Goal: Check status: Check status

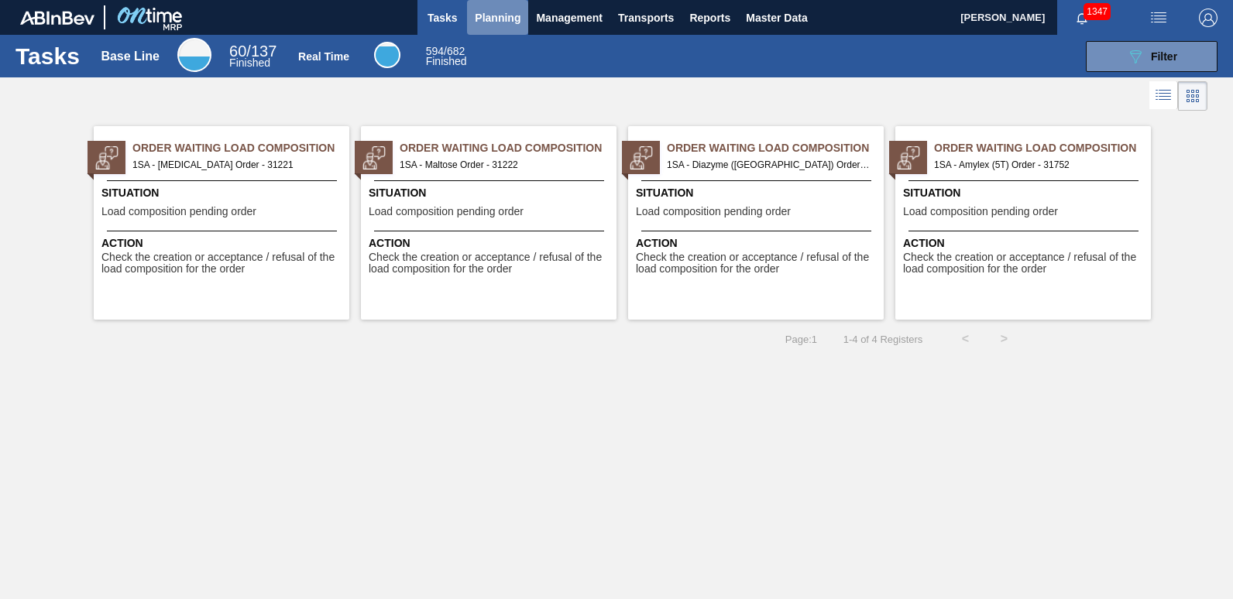
click at [493, 15] on span "Planning" at bounding box center [498, 18] width 46 height 19
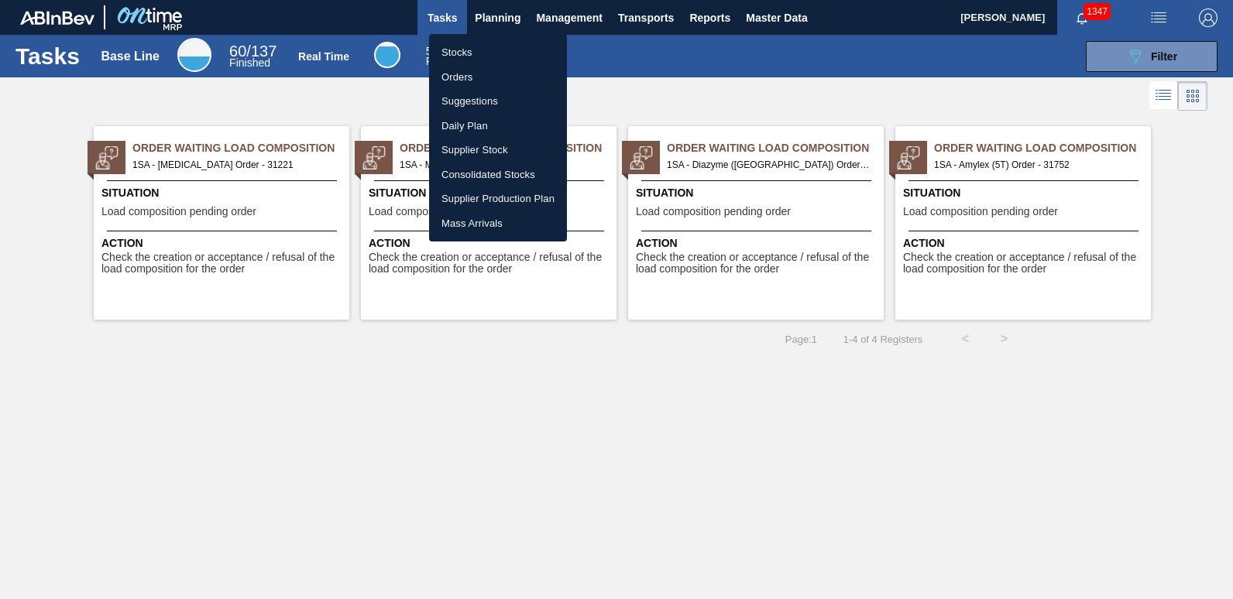
click at [460, 74] on li "Orders" at bounding box center [498, 77] width 138 height 25
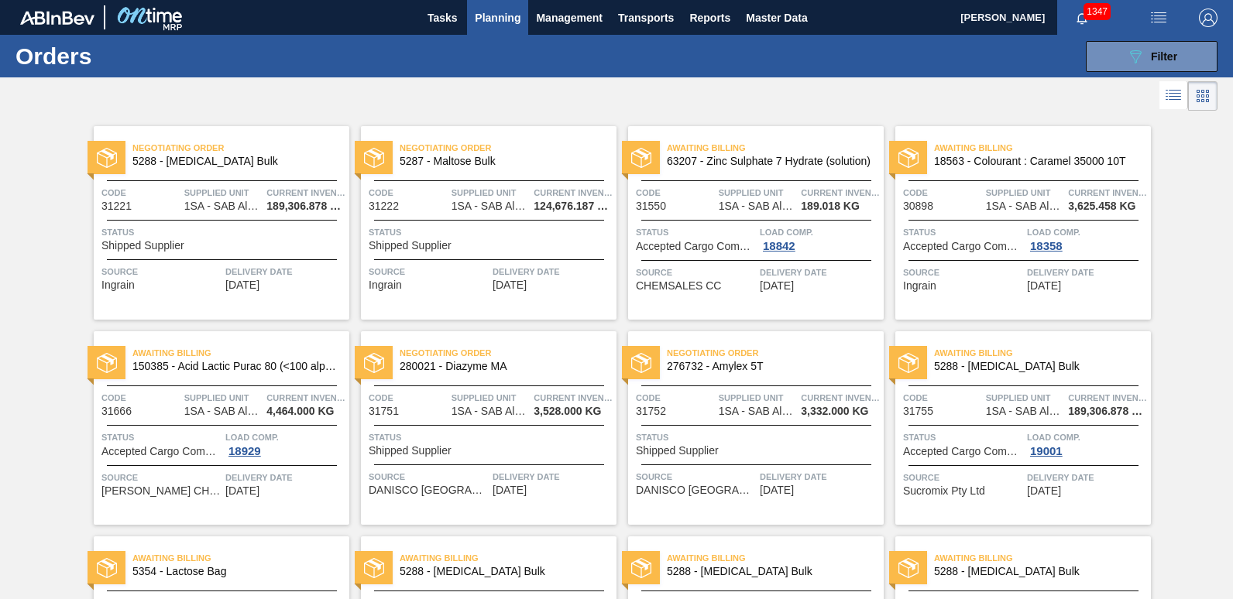
click at [490, 372] on span "280021 - Diazyme MA" at bounding box center [502, 367] width 204 height 12
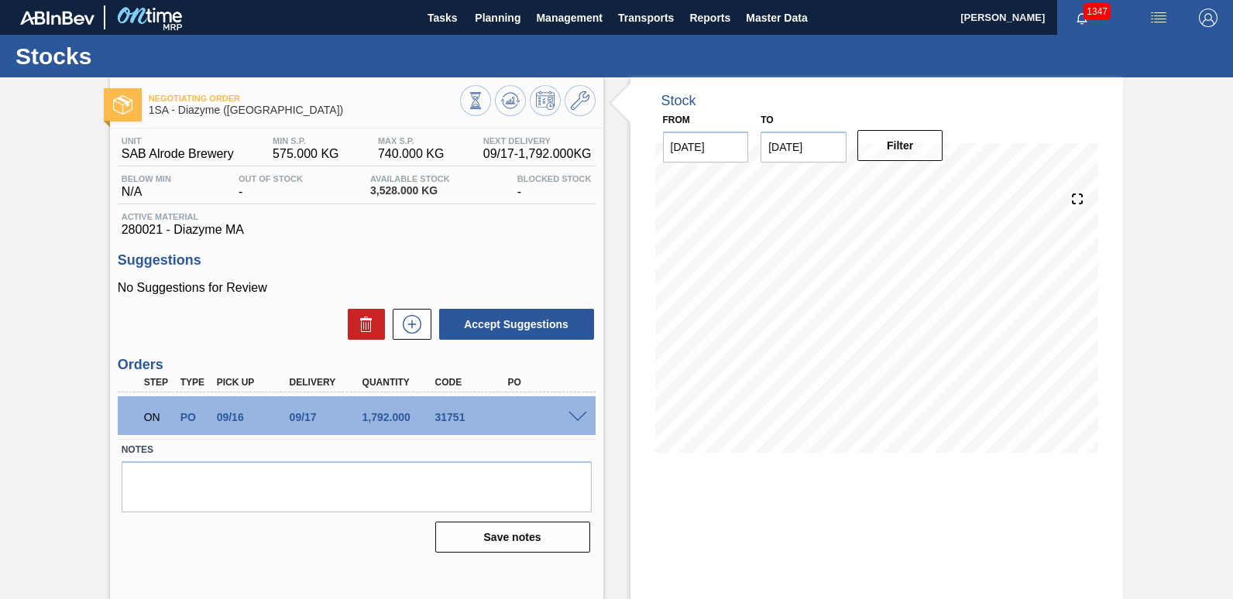
click at [576, 420] on span at bounding box center [577, 418] width 19 height 12
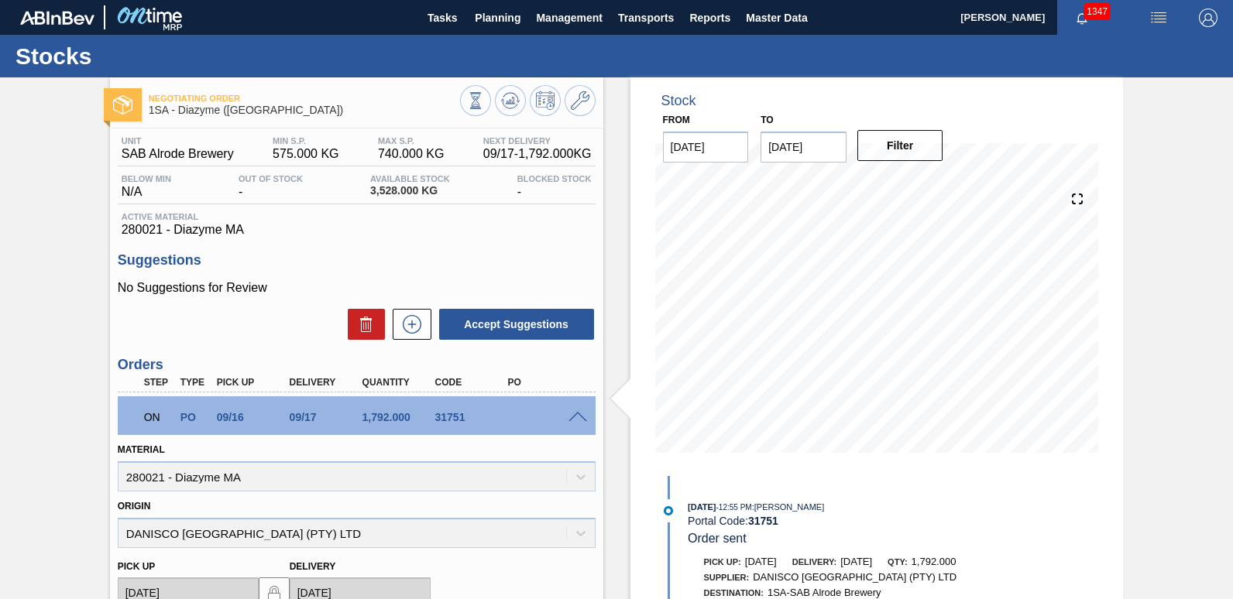
click at [576, 413] on span at bounding box center [577, 418] width 19 height 12
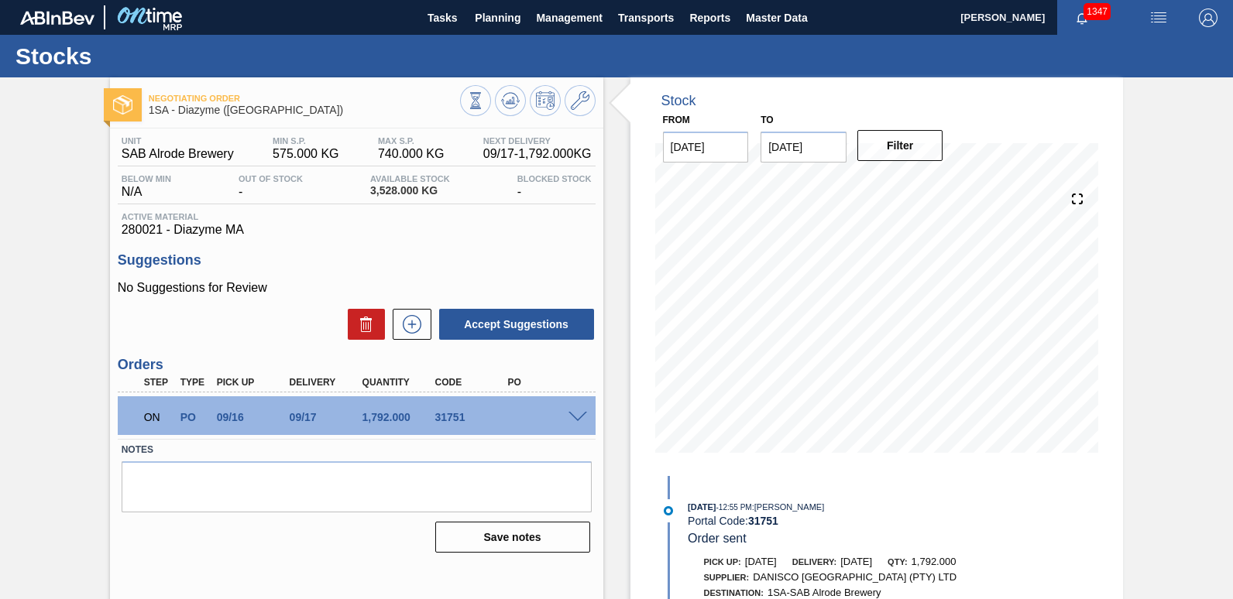
click at [576, 413] on span at bounding box center [577, 418] width 19 height 12
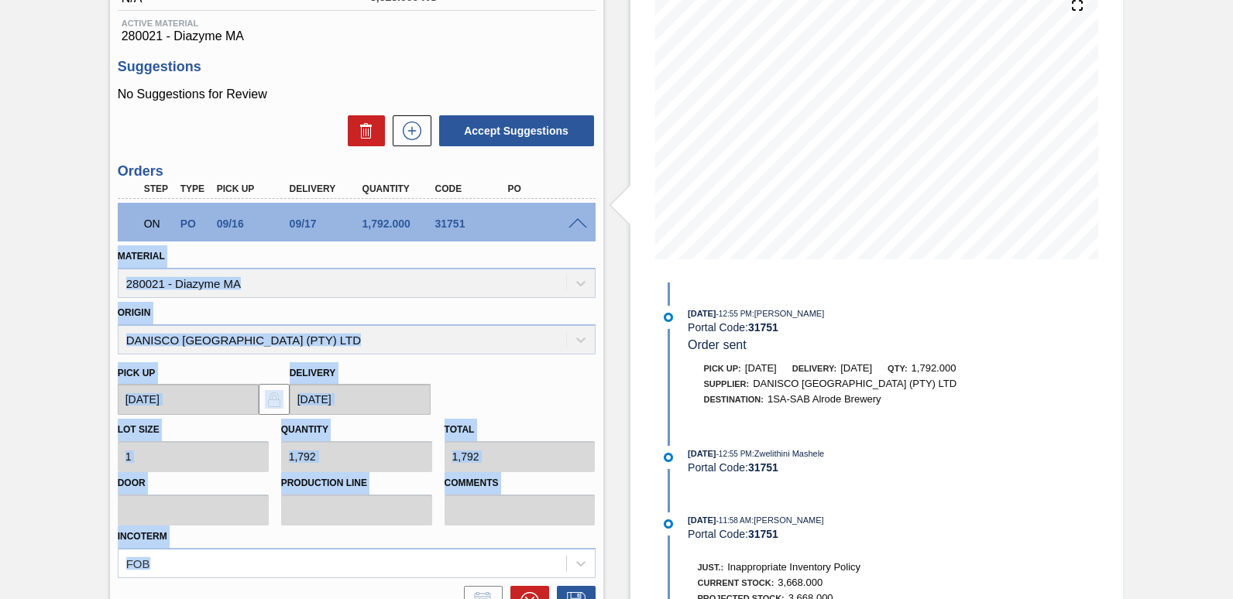
scroll to position [110, 0]
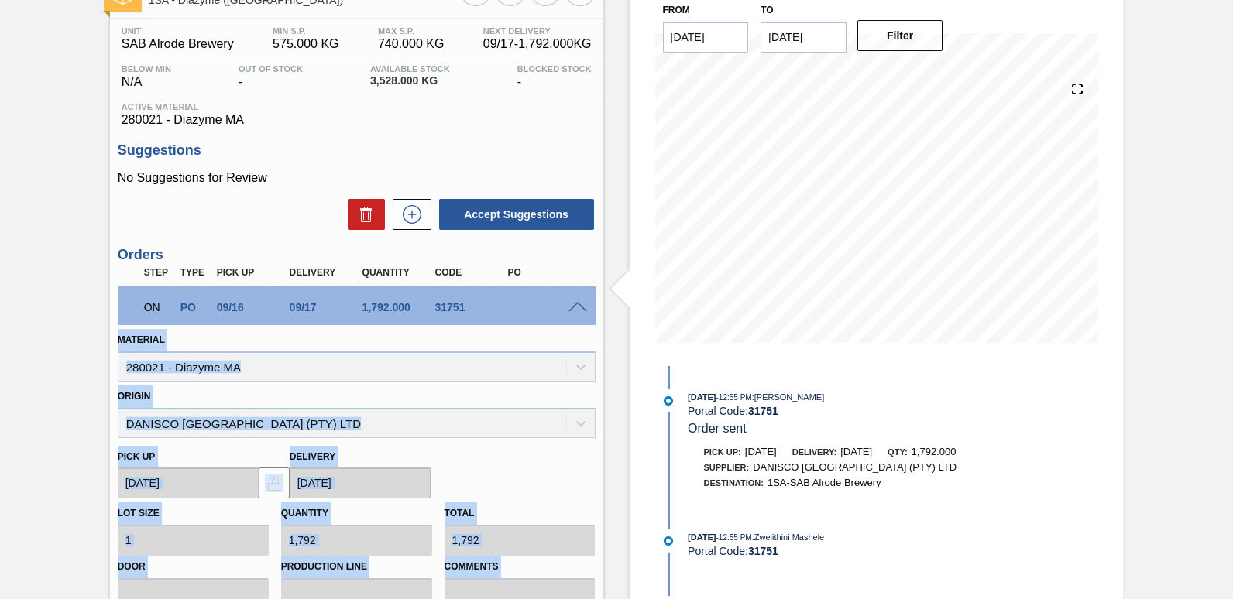
click at [576, 307] on span at bounding box center [577, 308] width 19 height 12
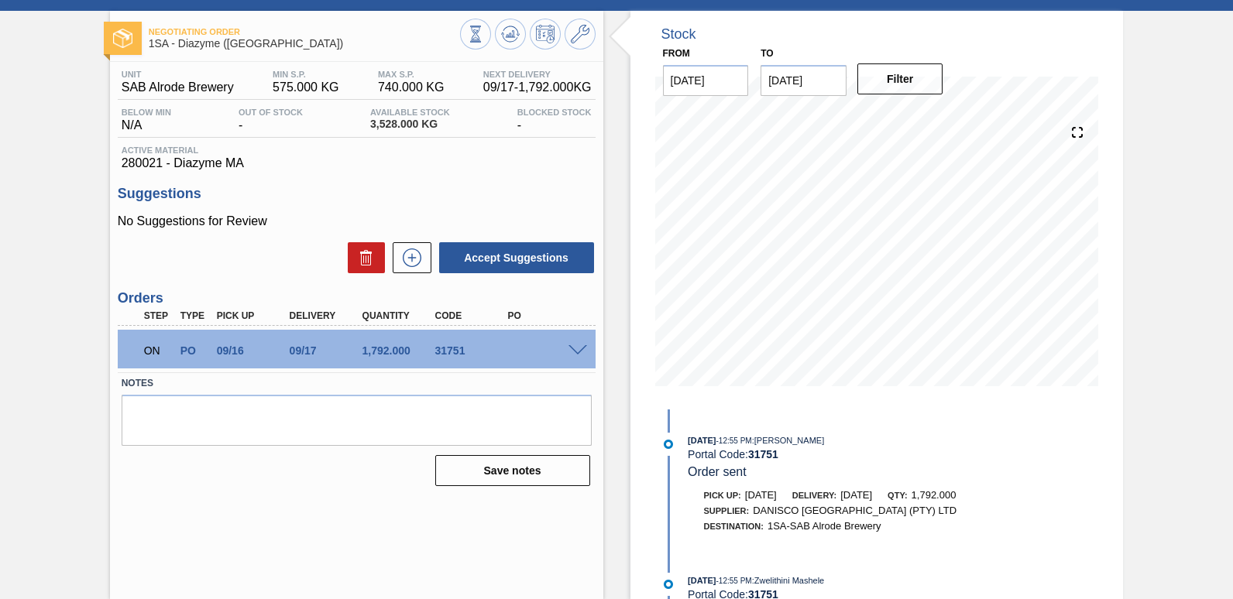
scroll to position [0, 0]
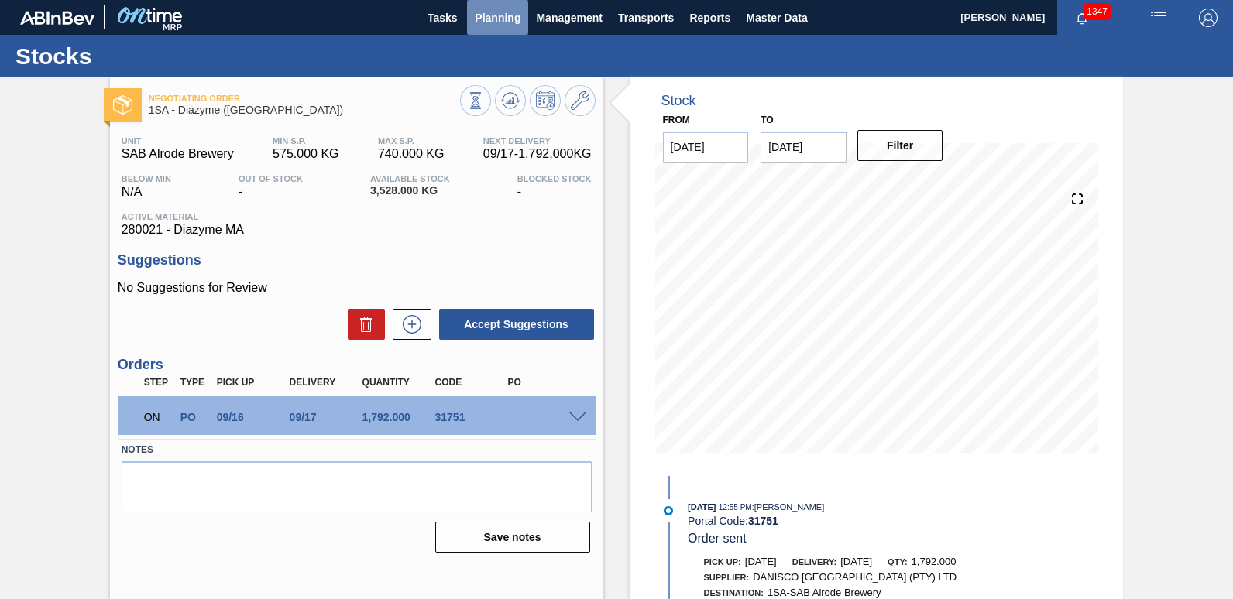
click at [500, 18] on span "Planning" at bounding box center [498, 18] width 46 height 19
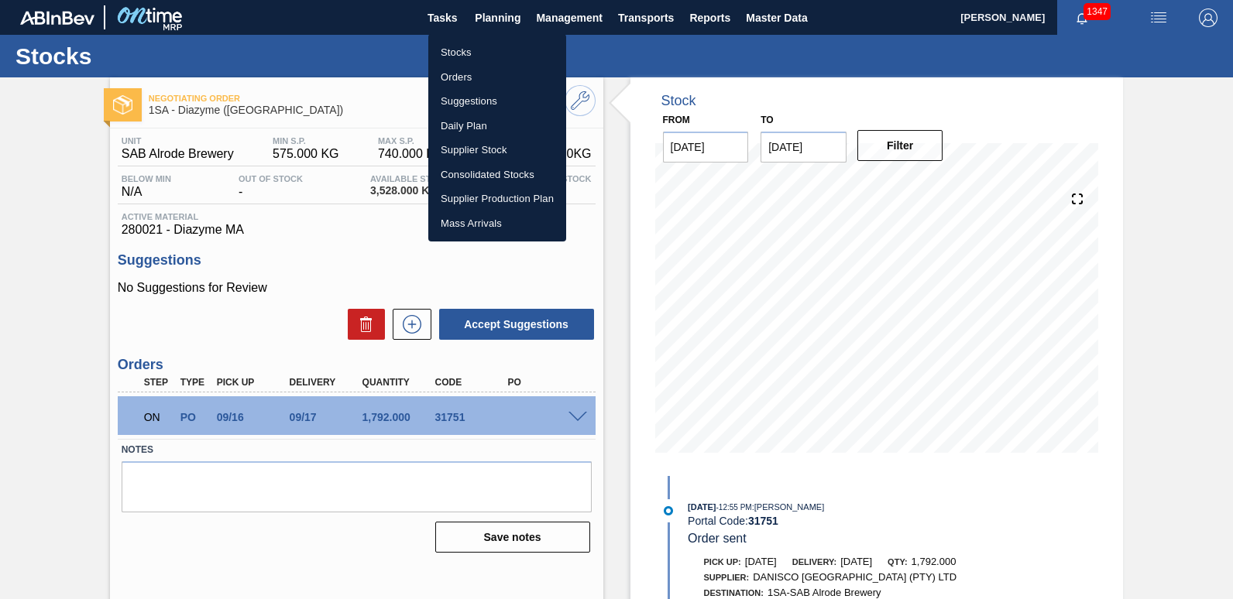
click at [470, 51] on li "Stocks" at bounding box center [497, 52] width 138 height 25
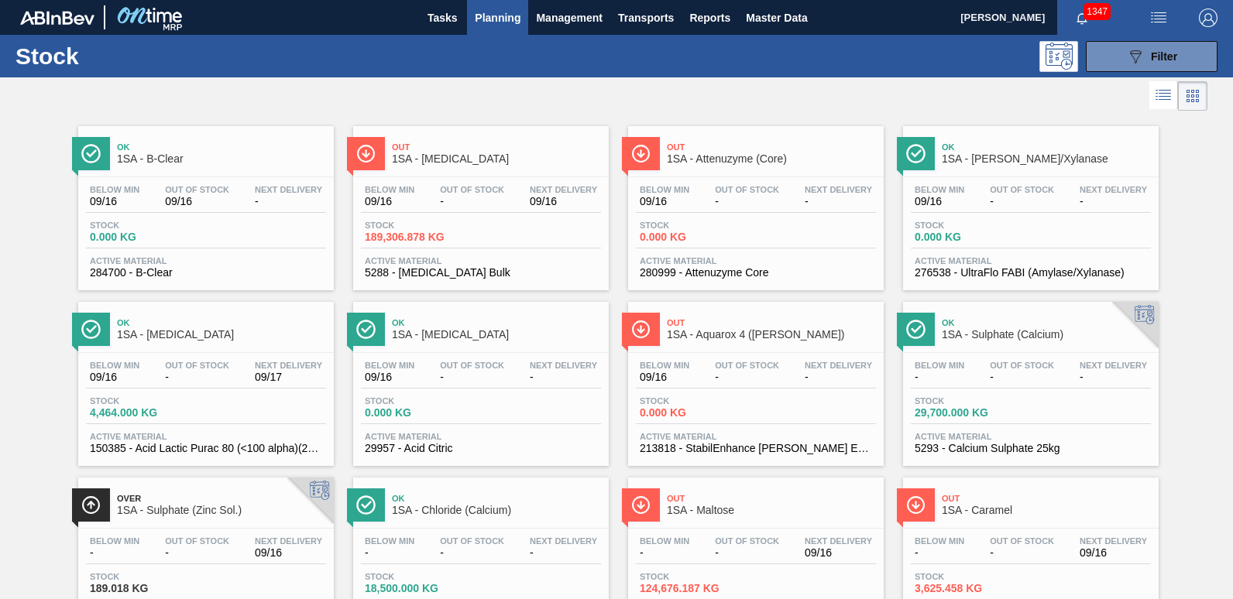
click at [208, 323] on span "Ok" at bounding box center [221, 322] width 209 height 9
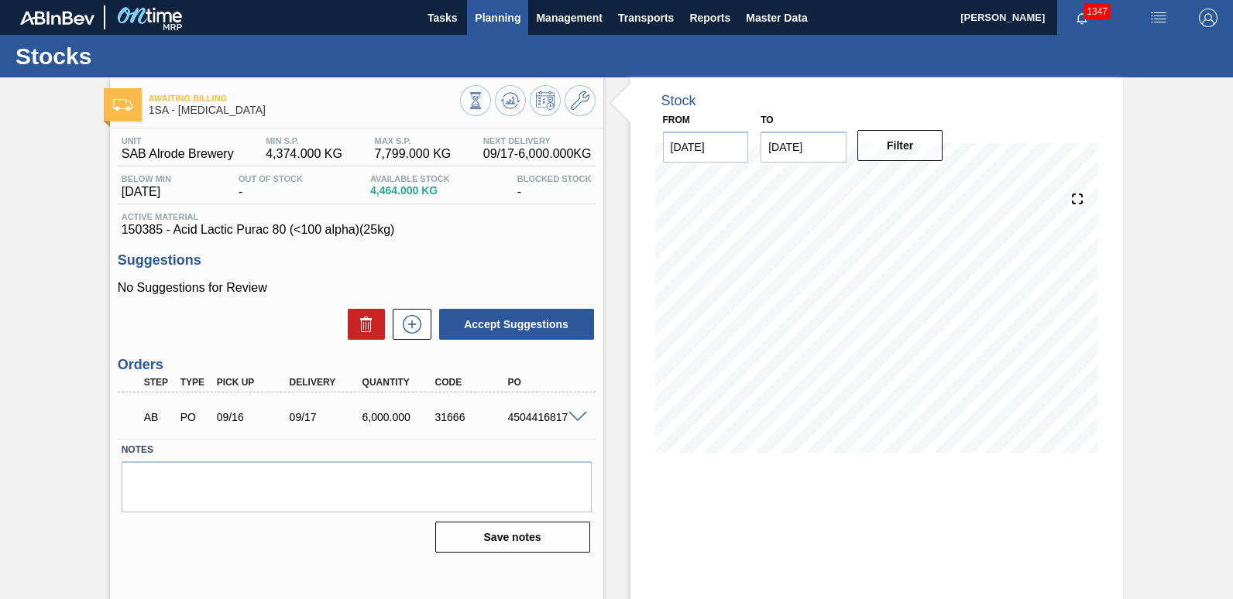
click at [492, 15] on span "Planning" at bounding box center [498, 18] width 46 height 19
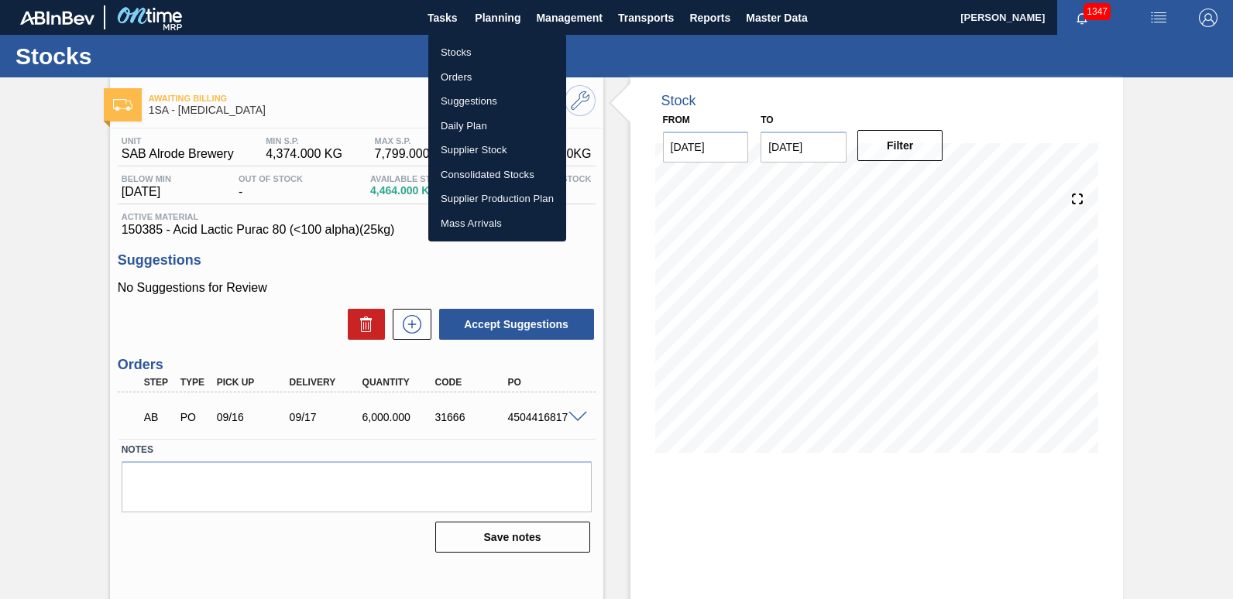
click at [461, 50] on li "Stocks" at bounding box center [497, 52] width 138 height 25
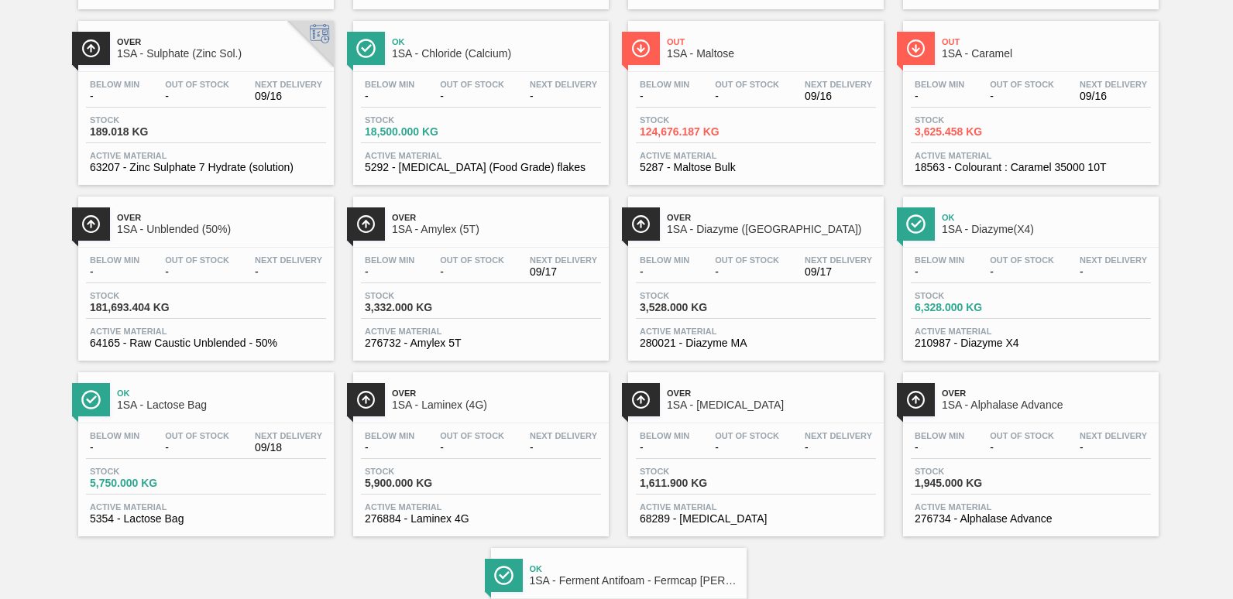
scroll to position [474, 0]
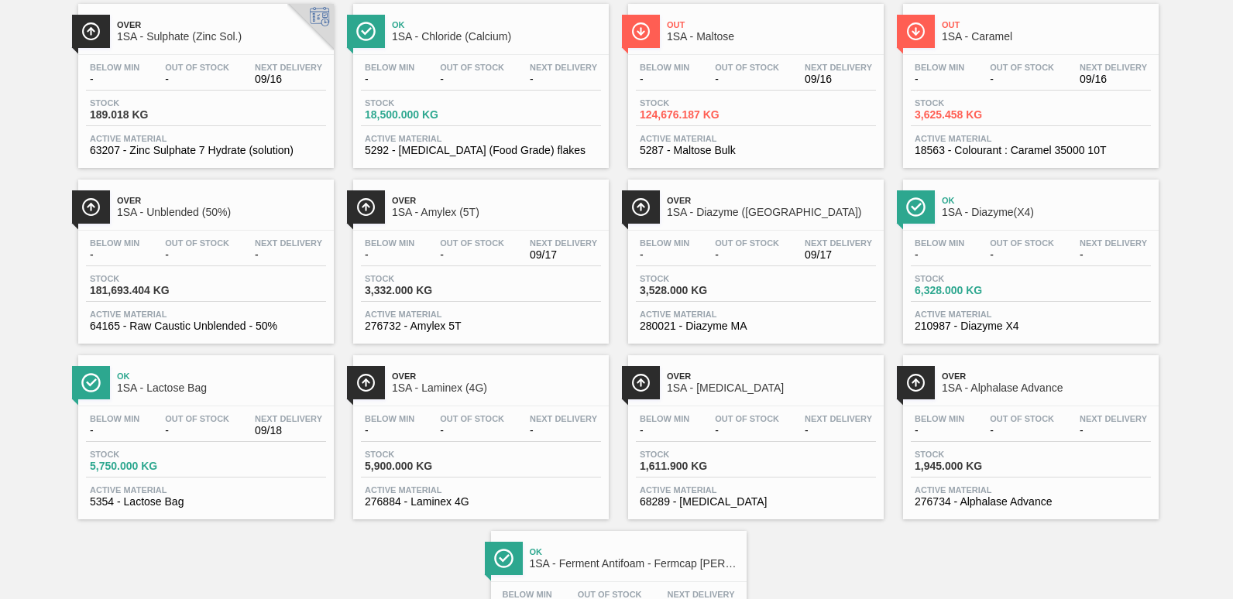
click at [458, 208] on span "1SA - Amylex (5T)" at bounding box center [496, 213] width 209 height 12
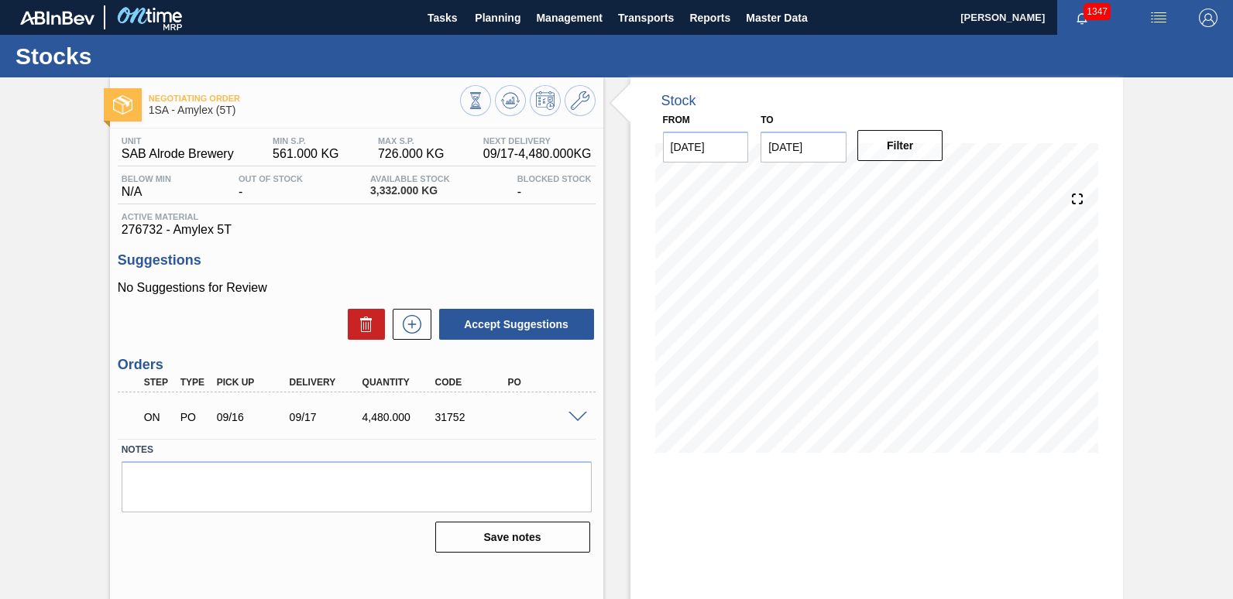
scroll to position [67, 0]
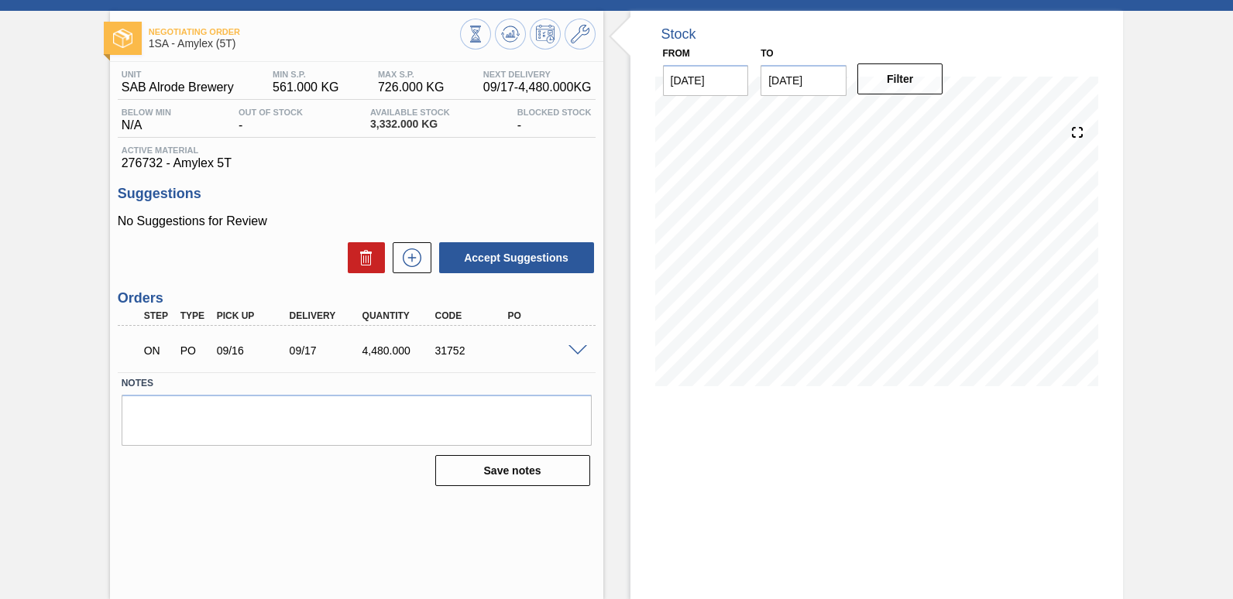
click at [577, 352] on span at bounding box center [577, 351] width 19 height 12
